Goal: Transaction & Acquisition: Purchase product/service

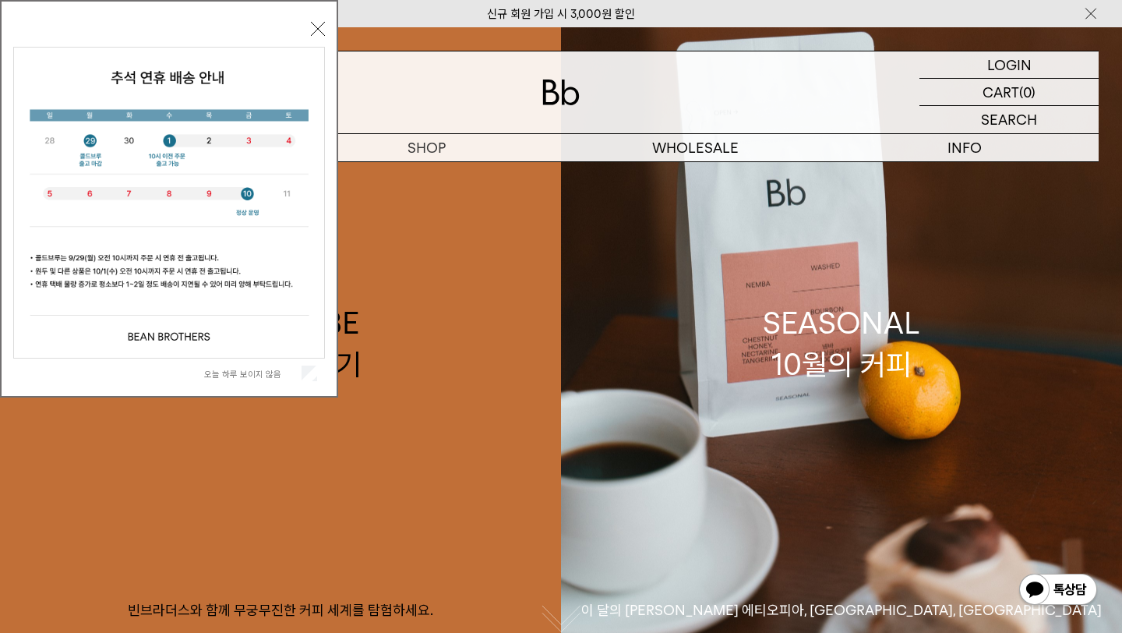
click at [233, 368] on span "오늘 하루 보이지 않음" at bounding box center [260, 372] width 113 height 15
click at [236, 381] on div "오늘 하루 보이지 않음" at bounding box center [169, 373] width 312 height 30
click at [238, 372] on label "오늘 하루 보이지 않음" at bounding box center [251, 373] width 94 height 11
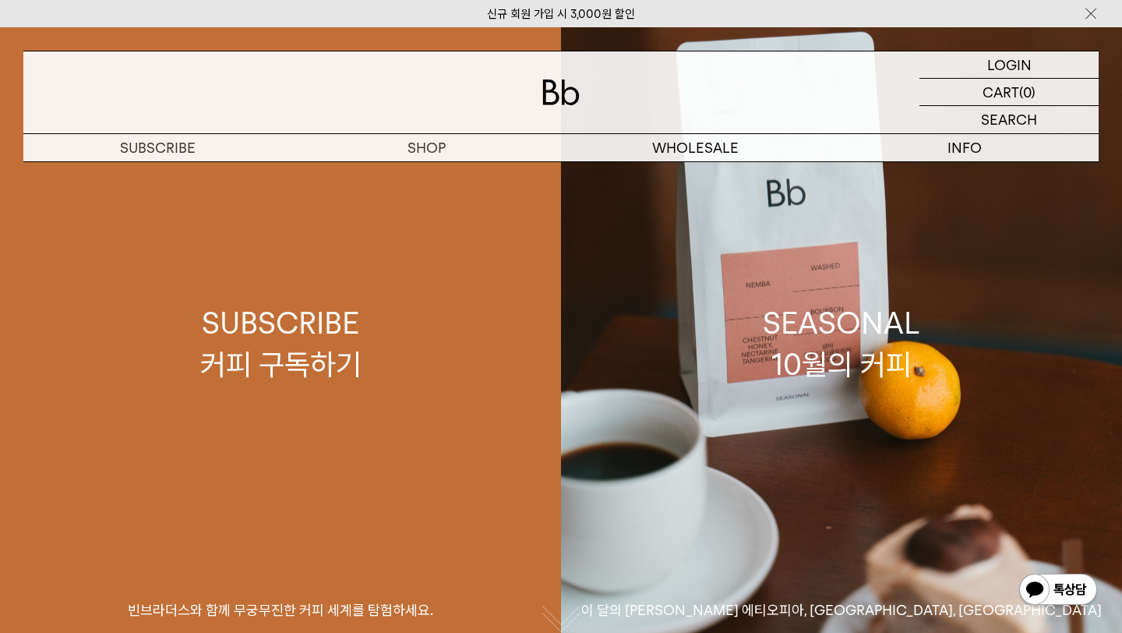
click at [435, 170] on link "SUBSCRIBE 커피 구독하기 빈브라더스와 함께 무궁무진한 커피 세계를 탐험하세요." at bounding box center [280, 343] width 561 height 633
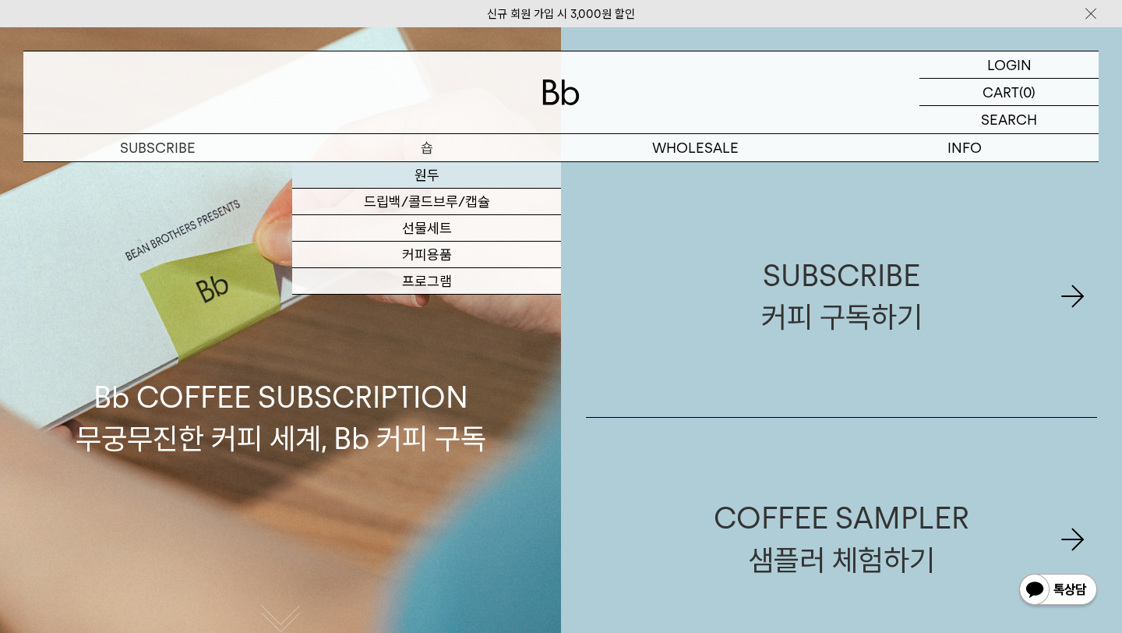
click at [428, 182] on link "원두" at bounding box center [426, 175] width 269 height 26
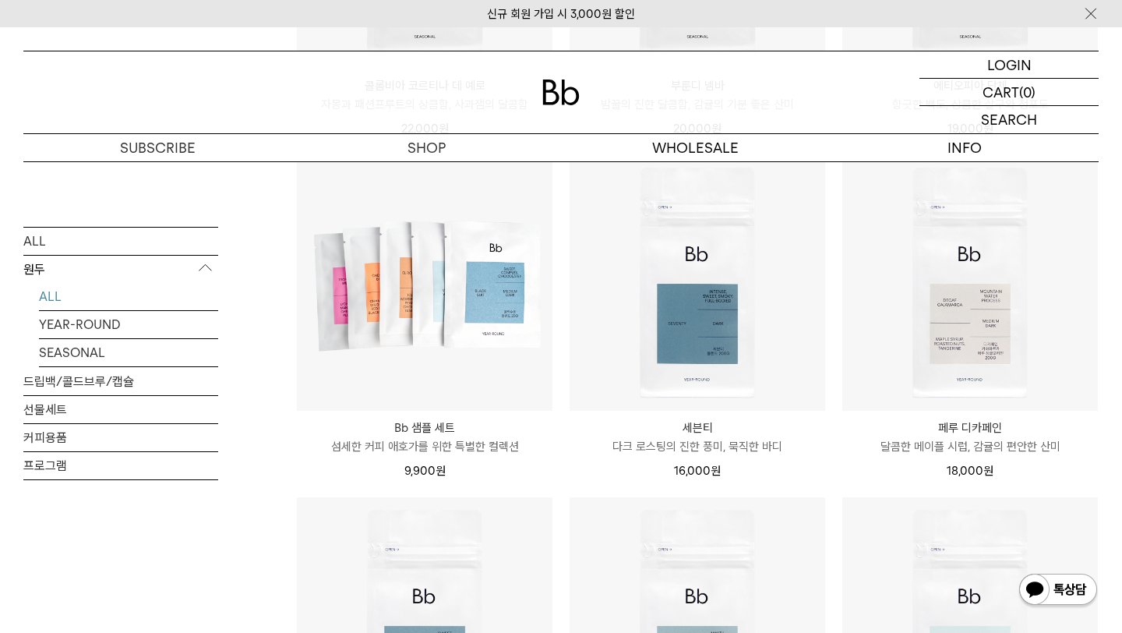
scroll to position [837, 0]
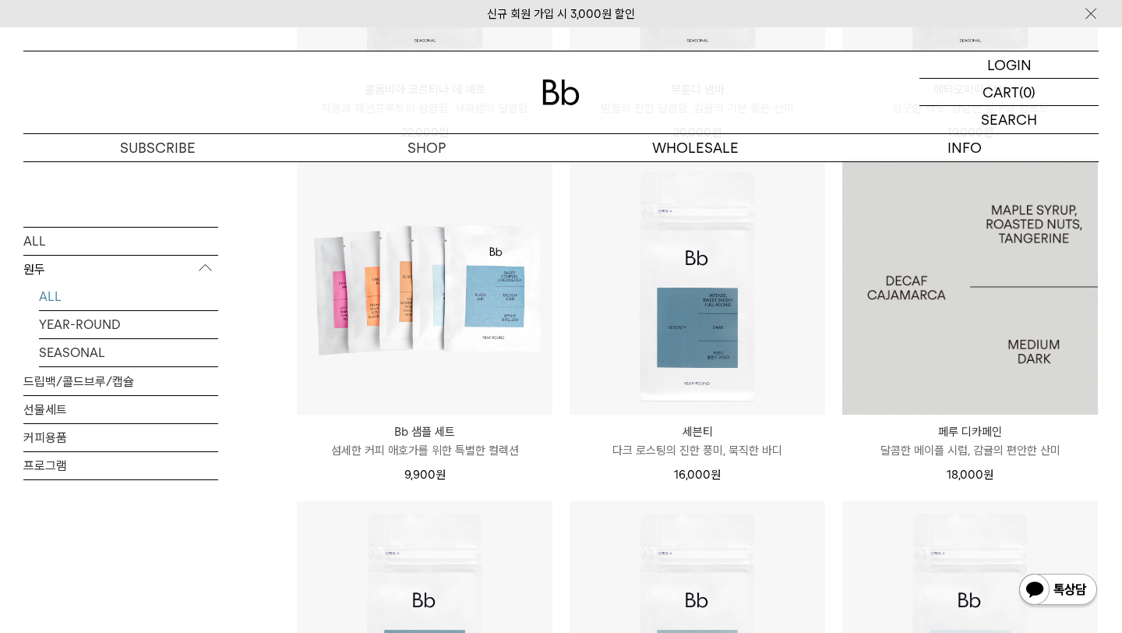
click at [927, 284] on img at bounding box center [970, 287] width 256 height 256
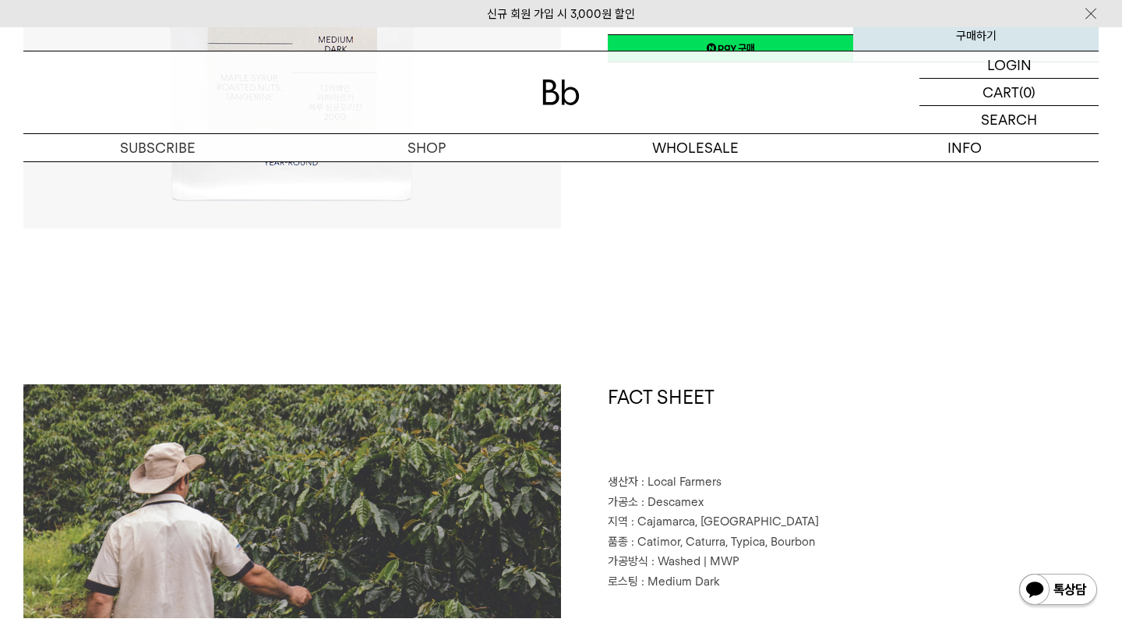
scroll to position [523, 0]
